Goal: Task Accomplishment & Management: Complete application form

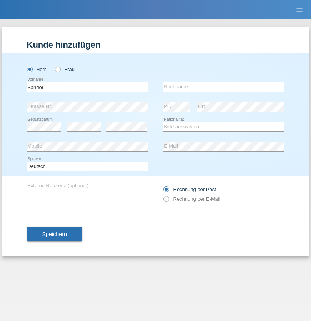
type input "Sandor"
click at [224, 87] on input "text" at bounding box center [223, 87] width 121 height 10
type input "Pérez Malpica"
select select "CU"
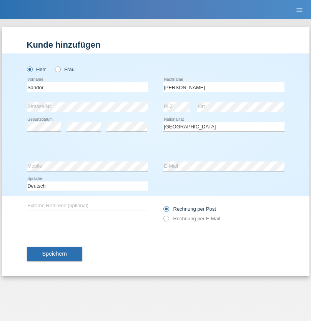
select select "C"
select select "23"
select select "05"
select select "2021"
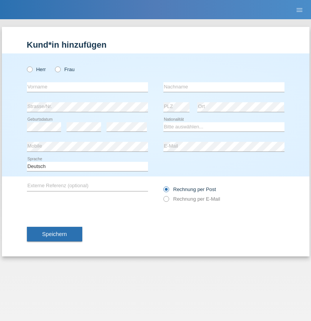
radio input "true"
click at [87, 87] on input "text" at bounding box center [87, 87] width 121 height 10
type input "[PERSON_NAME]"
click at [224, 87] on input "text" at bounding box center [223, 87] width 121 height 10
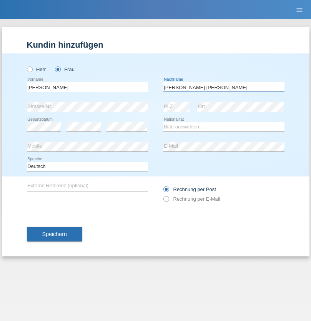
type input "[PERSON_NAME] [PERSON_NAME]"
select select "BR"
select select "C"
select select "19"
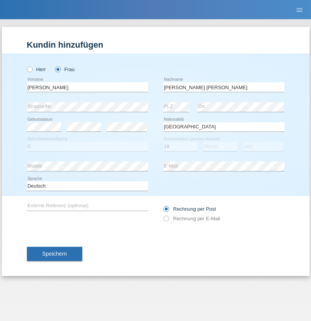
select select "08"
select select "2005"
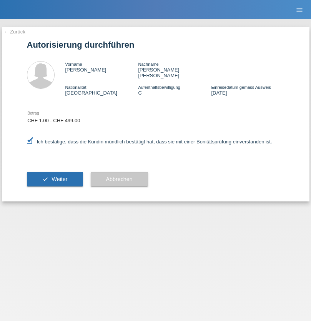
select select "1"
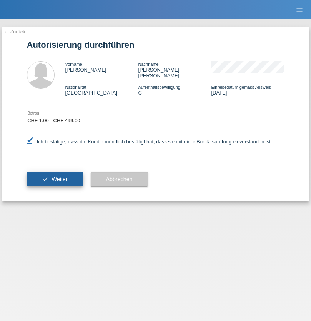
click at [55, 176] on span "Weiter" at bounding box center [59, 179] width 16 height 6
